Goal: Information Seeking & Learning: Learn about a topic

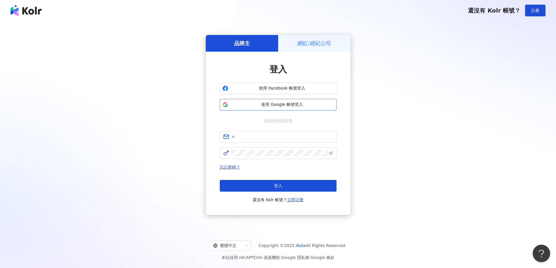
click at [288, 107] on span "使用 Google 帳號登入" at bounding box center [281, 105] width 103 height 6
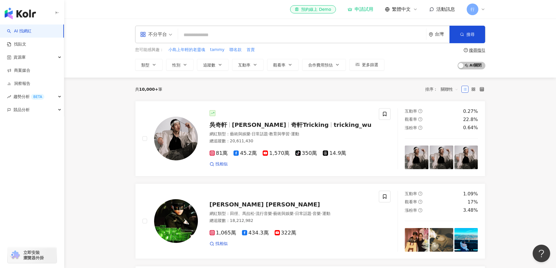
click at [169, 37] on span "不分平台" at bounding box center [156, 34] width 32 height 9
click at [162, 63] on div "Instagram" at bounding box center [157, 61] width 33 height 7
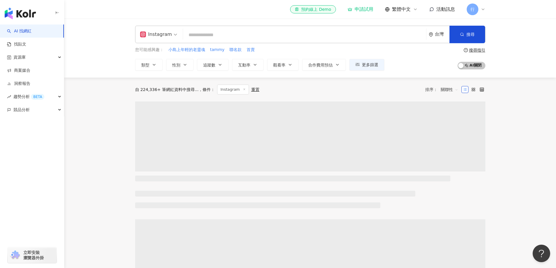
click at [432, 38] on div "台灣" at bounding box center [438, 34] width 21 height 17
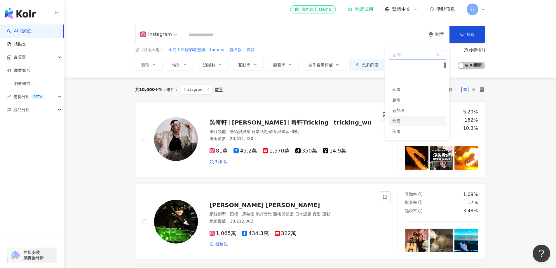
scroll to position [58, 0]
click at [406, 80] on div "新加坡" at bounding box center [416, 81] width 57 height 10
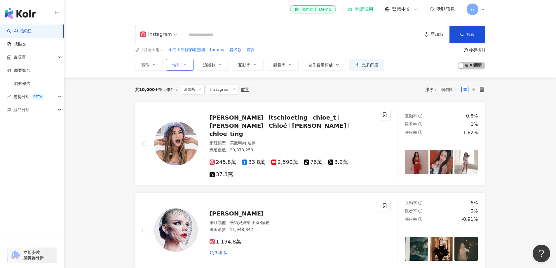
click at [186, 62] on icon "button" at bounding box center [185, 64] width 5 height 5
click at [184, 99] on span "女" at bounding box center [180, 99] width 9 height 6
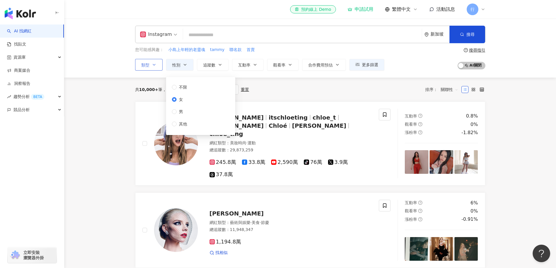
click at [154, 62] on button "類型" at bounding box center [148, 65] width 27 height 12
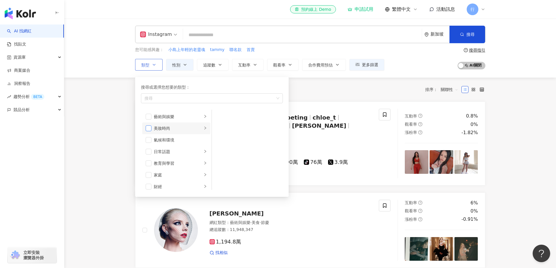
click at [151, 127] on span "button" at bounding box center [149, 128] width 6 height 6
click at [213, 66] on span "追蹤數" at bounding box center [209, 65] width 12 height 5
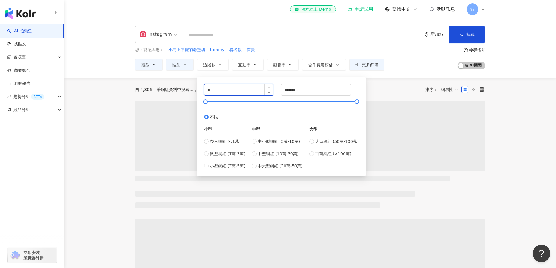
click at [241, 89] on input "*" at bounding box center [238, 89] width 69 height 11
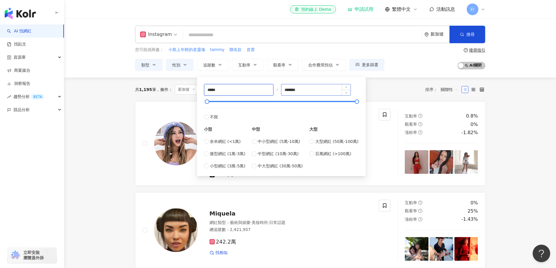
type input "*****"
drag, startPoint x: 309, startPoint y: 90, endPoint x: 278, endPoint y: 88, distance: 31.3
click at [278, 88] on div "***** - ******* 不限 小型 奈米網紅 (<1萬) 微型網紅 (1萬-3萬) 小型網紅 (3萬-5萬) 中型 中小型網紅 (5萬-10萬) 中型…" at bounding box center [281, 126] width 155 height 85
type input "*****"
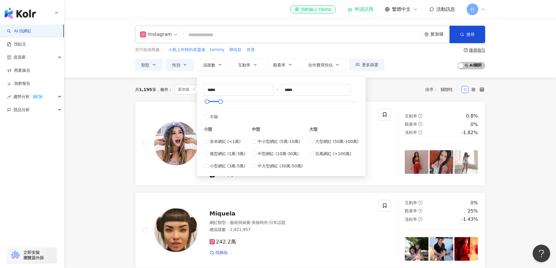
click at [325, 52] on div "您可能感興趣： 小島上年輕的老靈魂 tammy 聯名款 首賣" at bounding box center [259, 50] width 249 height 6
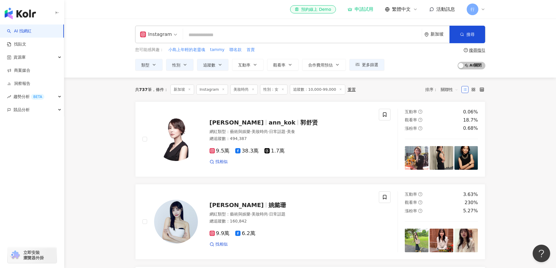
click at [222, 90] on icon at bounding box center [223, 89] width 3 height 3
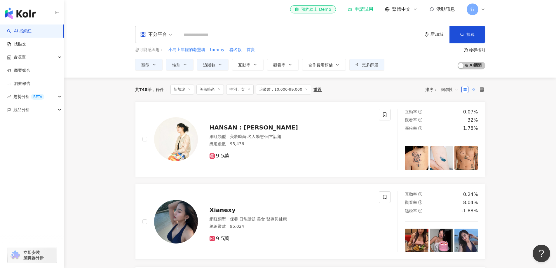
click at [471, 91] on rect at bounding box center [471, 90] width 1 height 1
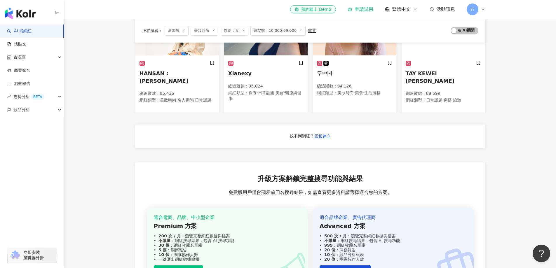
scroll to position [29, 0]
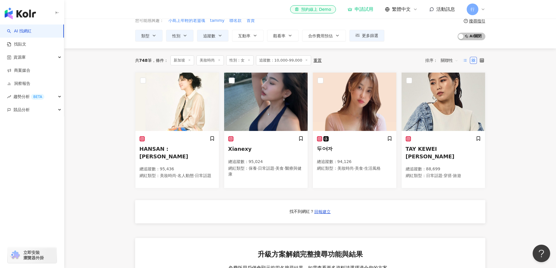
click at [465, 59] on icon at bounding box center [465, 60] width 4 height 4
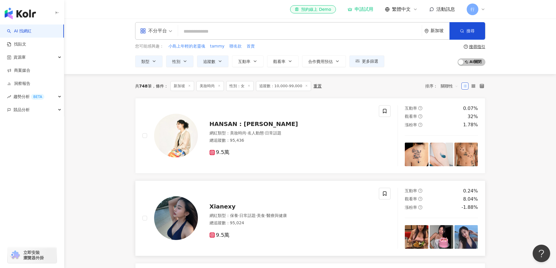
scroll to position [0, 0]
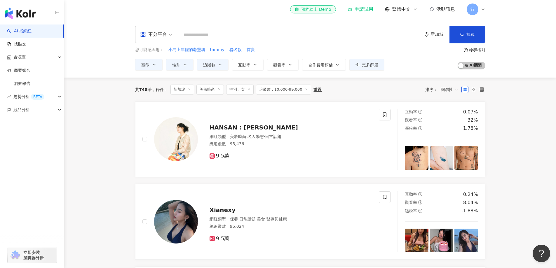
click at [219, 88] on icon at bounding box center [219, 89] width 3 height 3
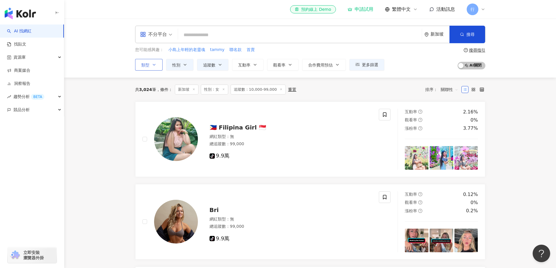
click at [156, 66] on icon "button" at bounding box center [154, 64] width 5 height 5
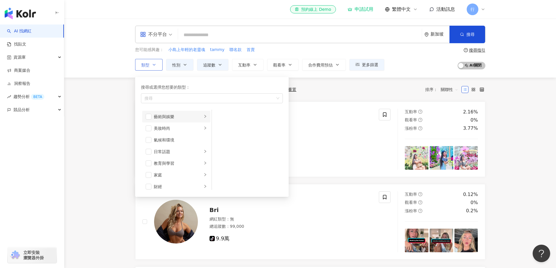
click at [147, 120] on li "藝術與娛樂" at bounding box center [176, 117] width 68 height 12
click at [146, 130] on span "button" at bounding box center [149, 128] width 6 height 6
click at [152, 151] on li "日常話題" at bounding box center [176, 152] width 68 height 12
click at [150, 133] on span "button" at bounding box center [149, 135] width 6 height 6
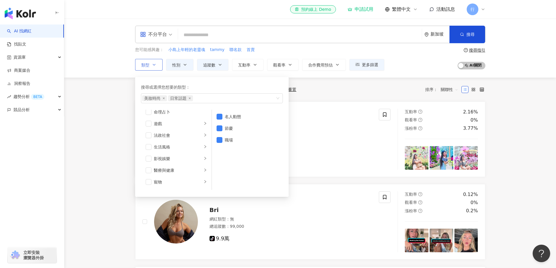
scroll to position [103, 0]
click at [148, 141] on span "button" at bounding box center [149, 142] width 6 height 6
click at [162, 144] on div "生活風格" at bounding box center [178, 142] width 48 height 6
click at [214, 99] on icon "close" at bounding box center [215, 98] width 2 height 2
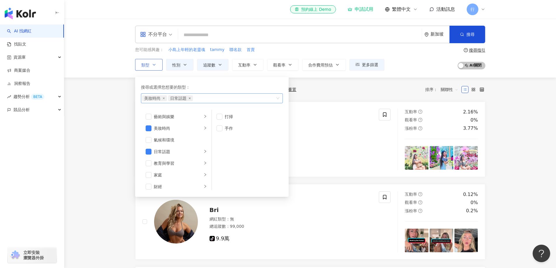
click at [189, 97] on icon "close" at bounding box center [189, 98] width 2 height 2
click at [163, 99] on icon "close" at bounding box center [163, 98] width 2 height 2
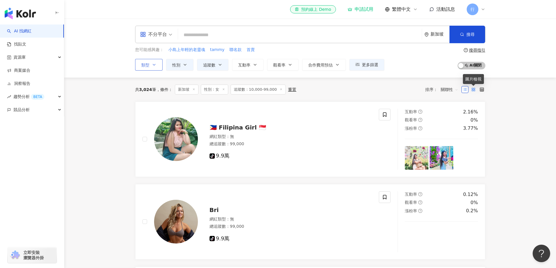
click at [472, 90] on rect at bounding box center [471, 90] width 1 height 1
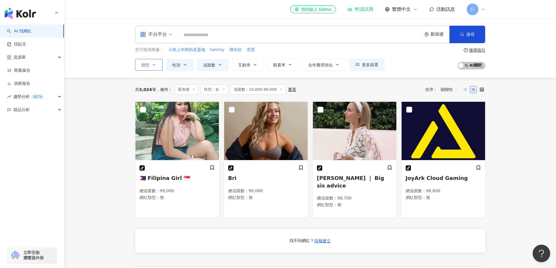
click at [467, 89] on label at bounding box center [464, 89] width 7 height 7
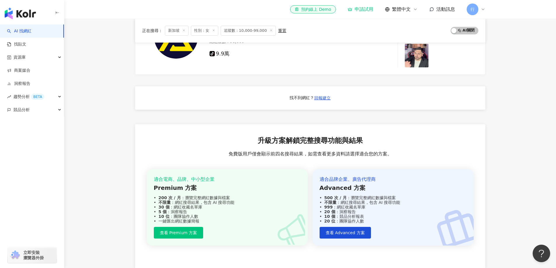
scroll to position [416, 0]
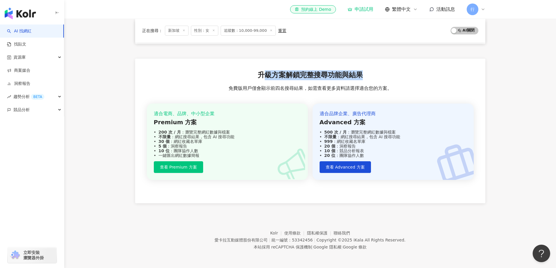
drag, startPoint x: 266, startPoint y: 75, endPoint x: 358, endPoint y: 77, distance: 91.9
click at [361, 75] on span "升級方案解鎖完整搜尋功能與結果" at bounding box center [310, 75] width 105 height 10
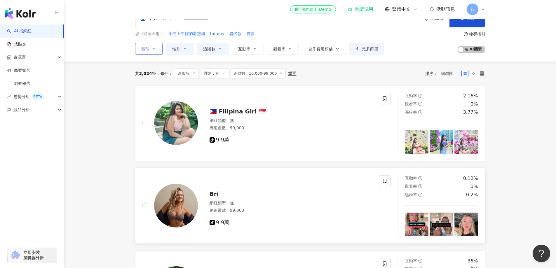
scroll to position [0, 0]
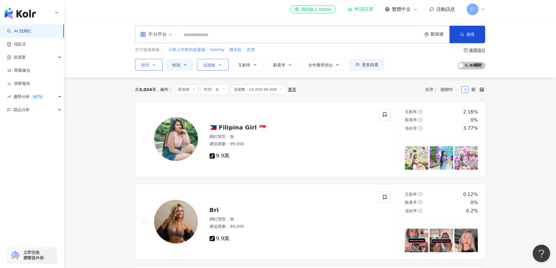
click at [224, 67] on button "追蹤數" at bounding box center [212, 65] width 31 height 12
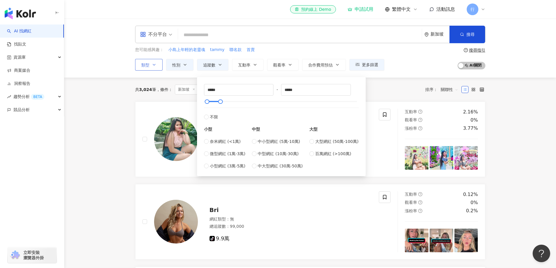
click at [427, 63] on div "您可能感興趣： 小島上年輕的老靈魂 tammy 聯名款 首賣 類型 性別 追蹤數 互動率 觀看率 合作費用預估 更多篩選 不限 女 男 其他 ***** - …" at bounding box center [310, 59] width 350 height 24
